Goal: Transaction & Acquisition: Purchase product/service

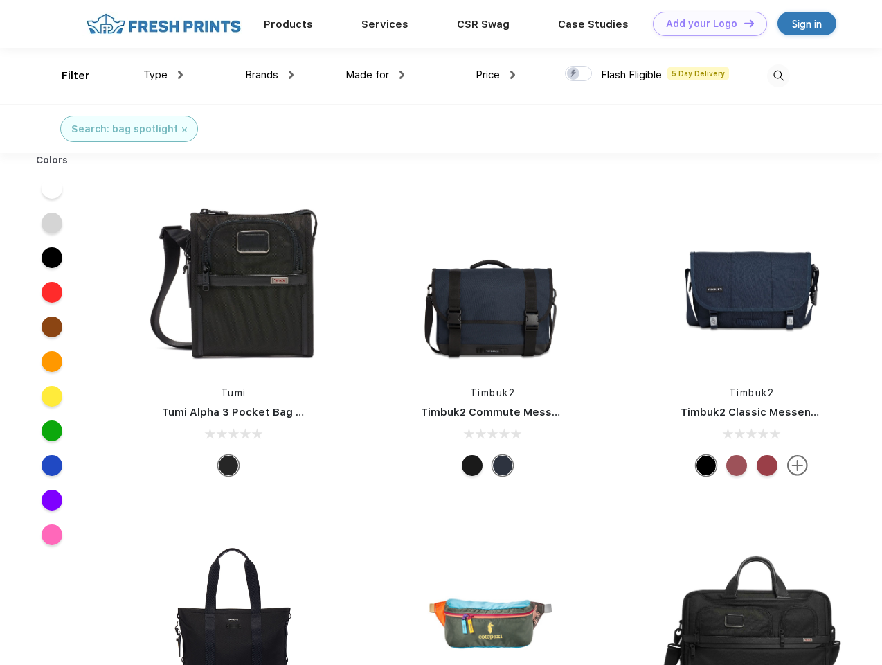
click at [705, 24] on link "Add your Logo Design Tool" at bounding box center [710, 24] width 114 height 24
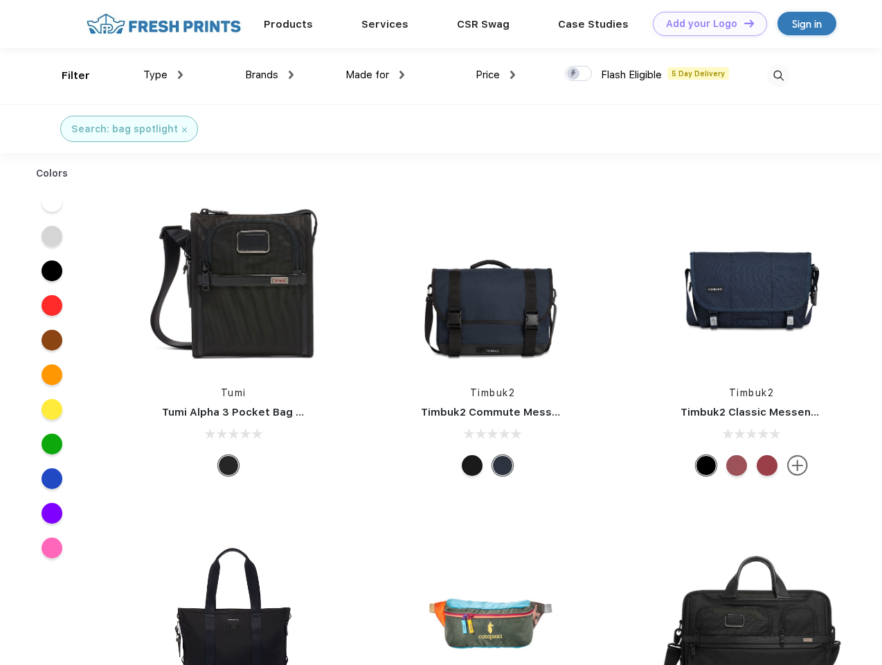
click at [0, 0] on div "Design Tool" at bounding box center [0, 0] width 0 height 0
click at [743, 23] on link "Add your Logo Design Tool" at bounding box center [710, 24] width 114 height 24
click at [66, 75] on div "Filter" at bounding box center [76, 76] width 28 height 16
click at [163, 75] on span "Type" at bounding box center [155, 75] width 24 height 12
click at [269, 75] on span "Brands" at bounding box center [261, 75] width 33 height 12
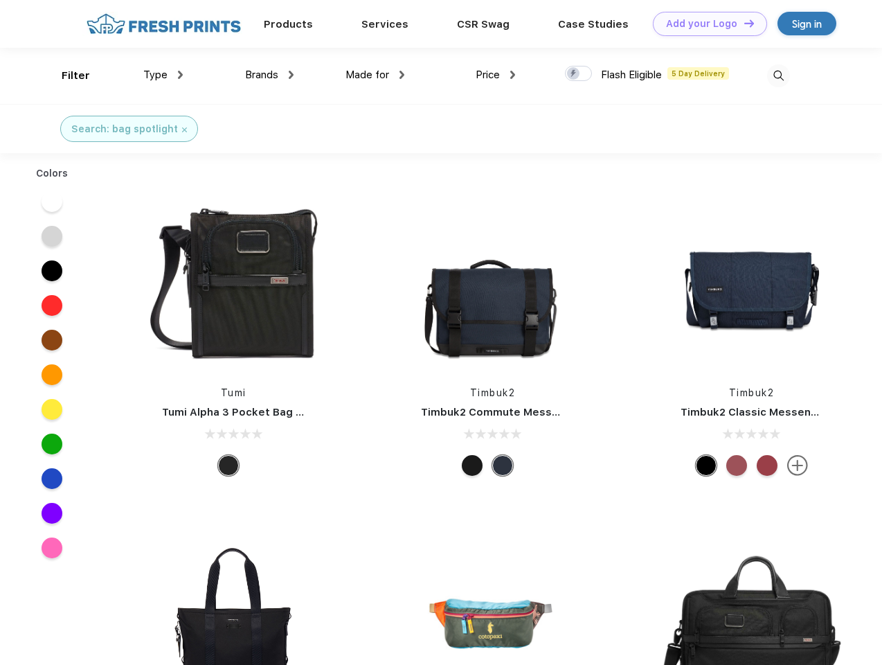
click at [375, 75] on span "Made for" at bounding box center [368, 75] width 44 height 12
click at [496, 75] on span "Price" at bounding box center [488, 75] width 24 height 12
click at [579, 74] on div at bounding box center [578, 73] width 27 height 15
click at [574, 74] on input "checkbox" at bounding box center [569, 69] width 9 height 9
click at [778, 75] on img at bounding box center [778, 75] width 23 height 23
